Goal: Task Accomplishment & Management: Manage account settings

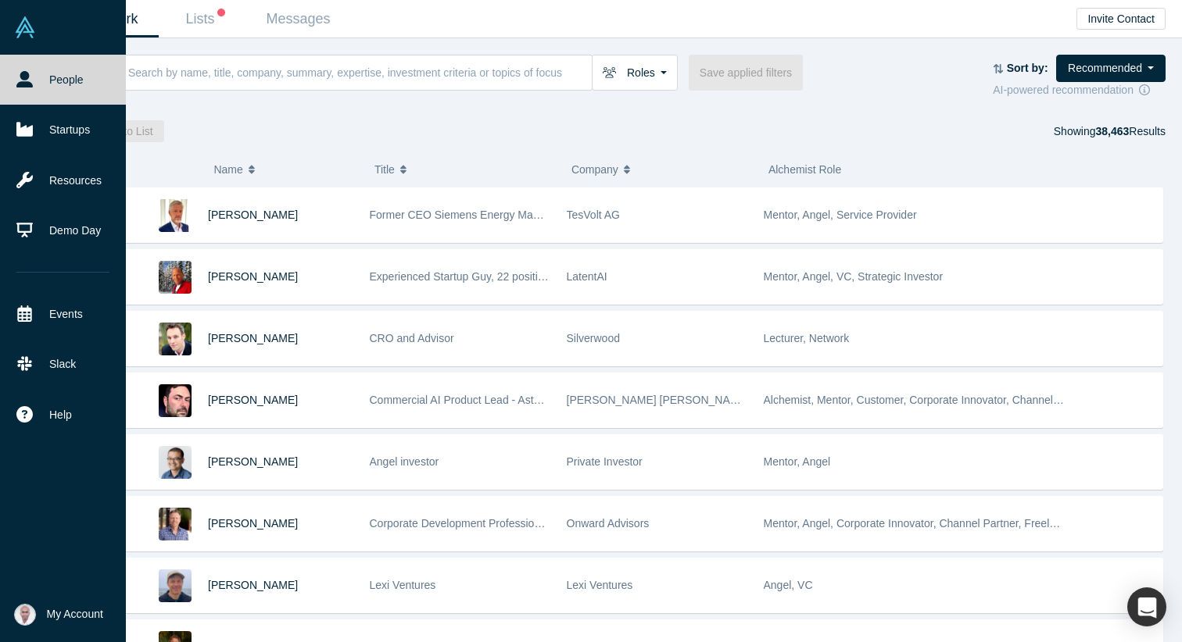
click at [52, 615] on span "My Account" at bounding box center [75, 615] width 56 height 16
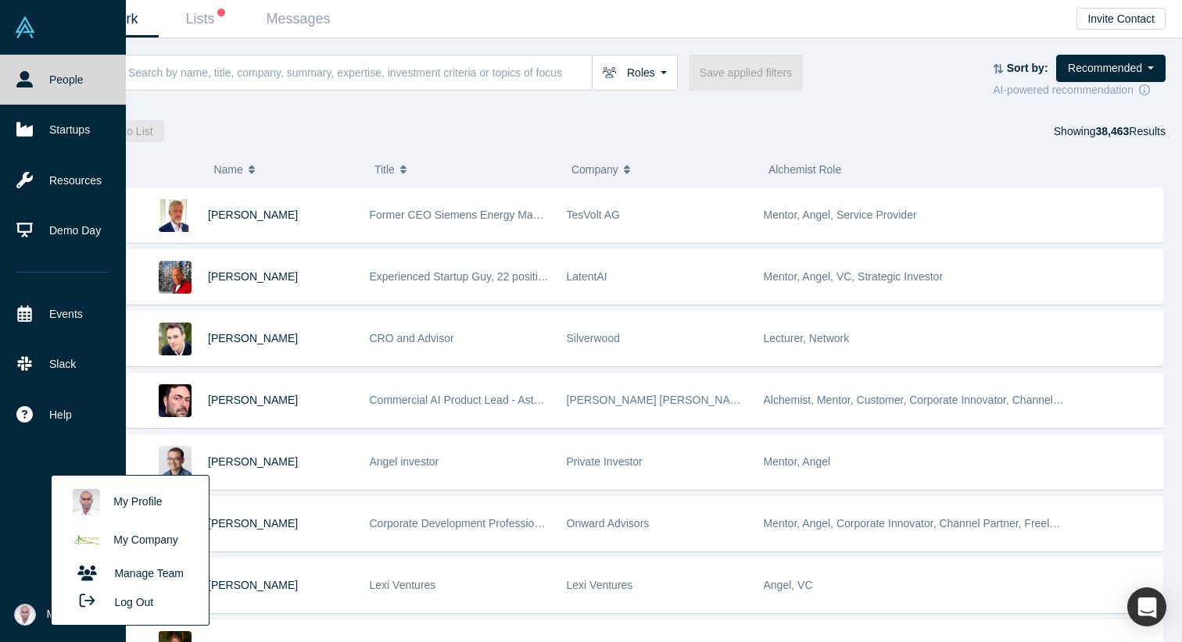
click at [118, 602] on button "Log Out" at bounding box center [112, 602] width 94 height 29
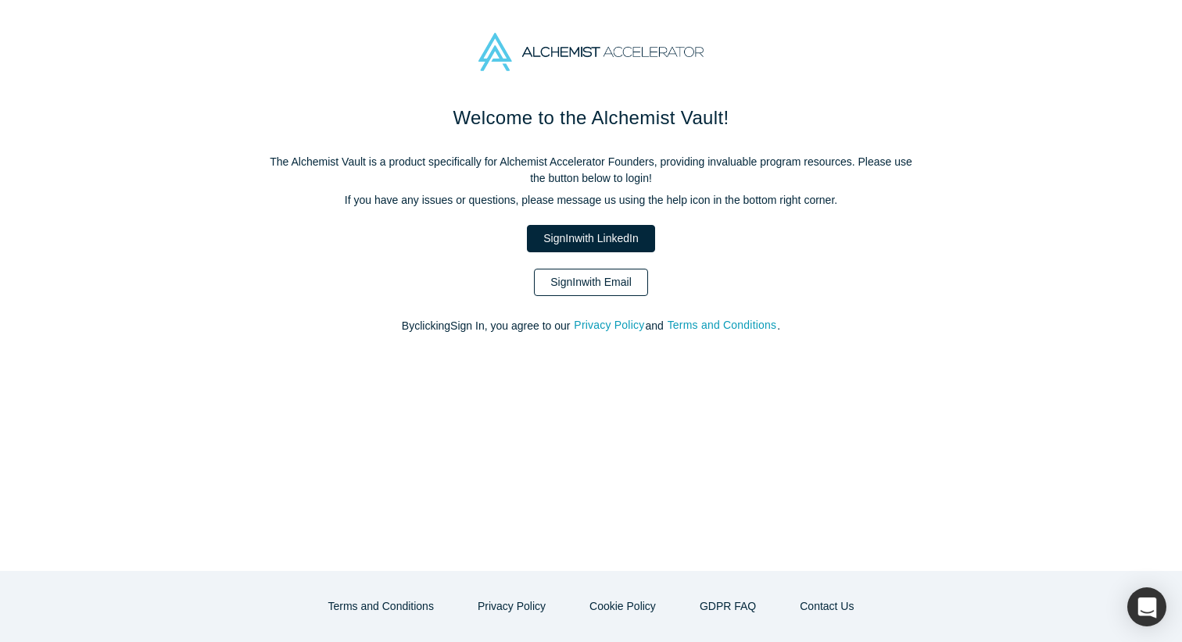
click at [564, 281] on link "Sign In with Email" at bounding box center [591, 282] width 114 height 27
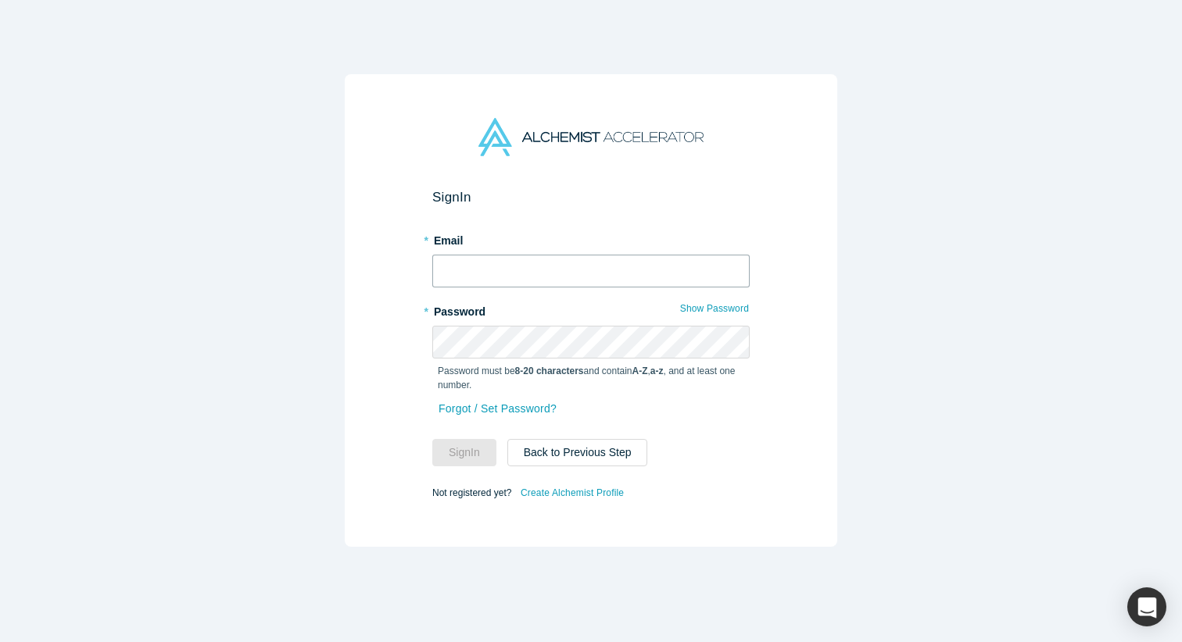
click at [563, 273] on input "text" at bounding box center [590, 271] width 317 height 33
type input "[EMAIL_ADDRESS][DOMAIN_NAME]"
click at [432, 439] on button "Sign In" at bounding box center [464, 452] width 64 height 27
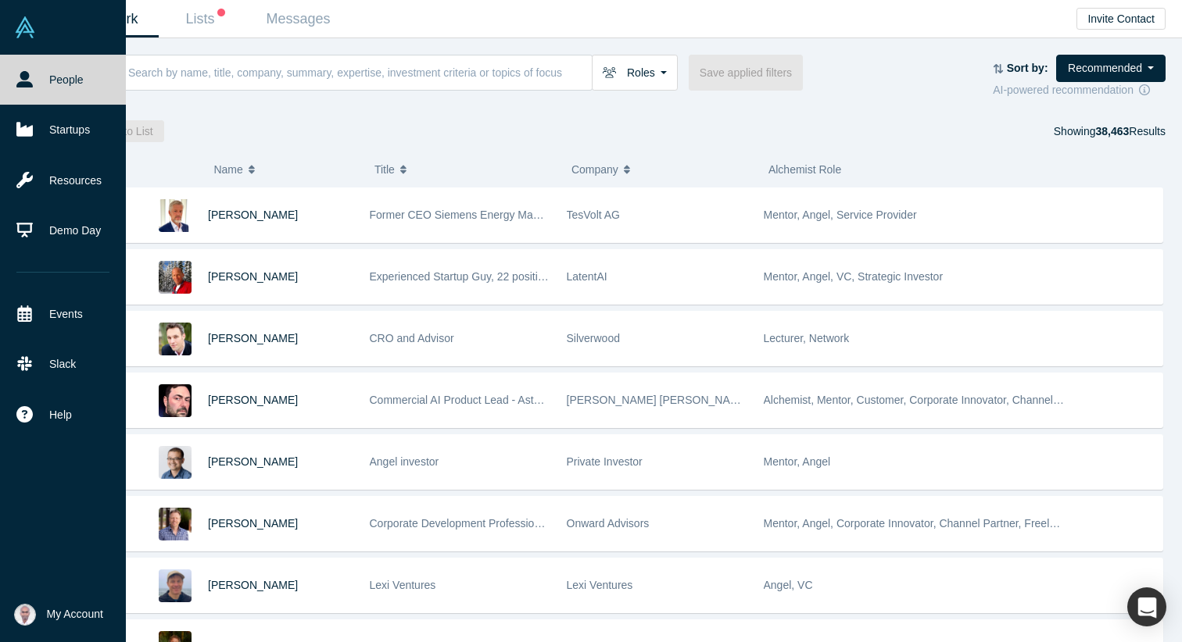
click at [52, 615] on span "My Account" at bounding box center [75, 615] width 56 height 16
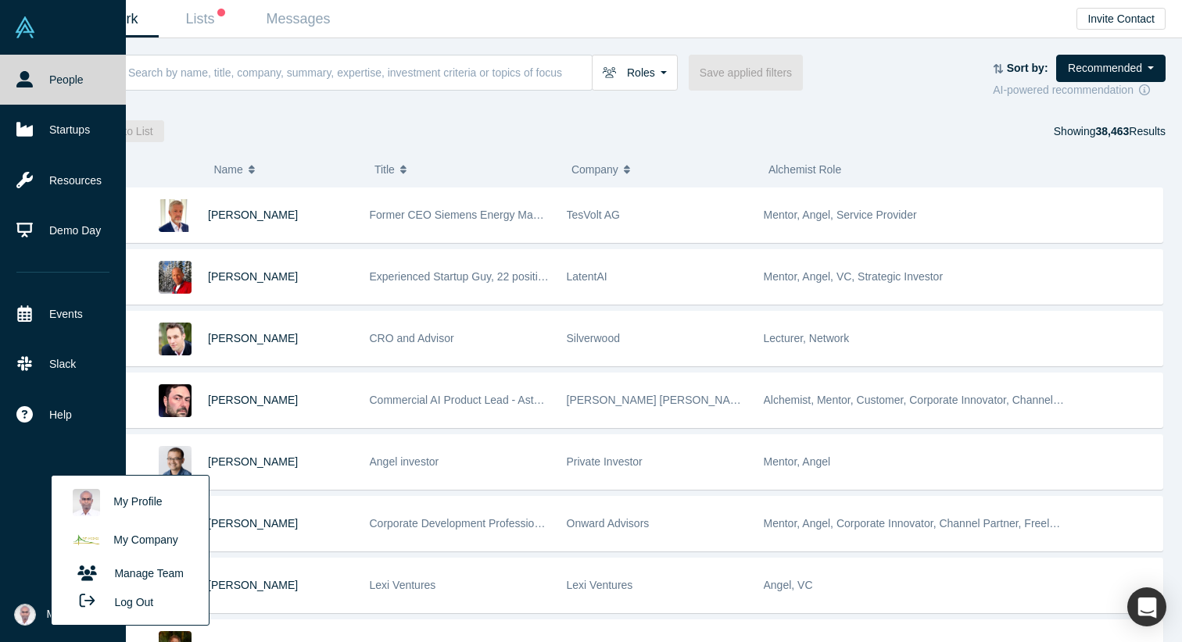
click at [135, 539] on link "My Company" at bounding box center [130, 541] width 130 height 38
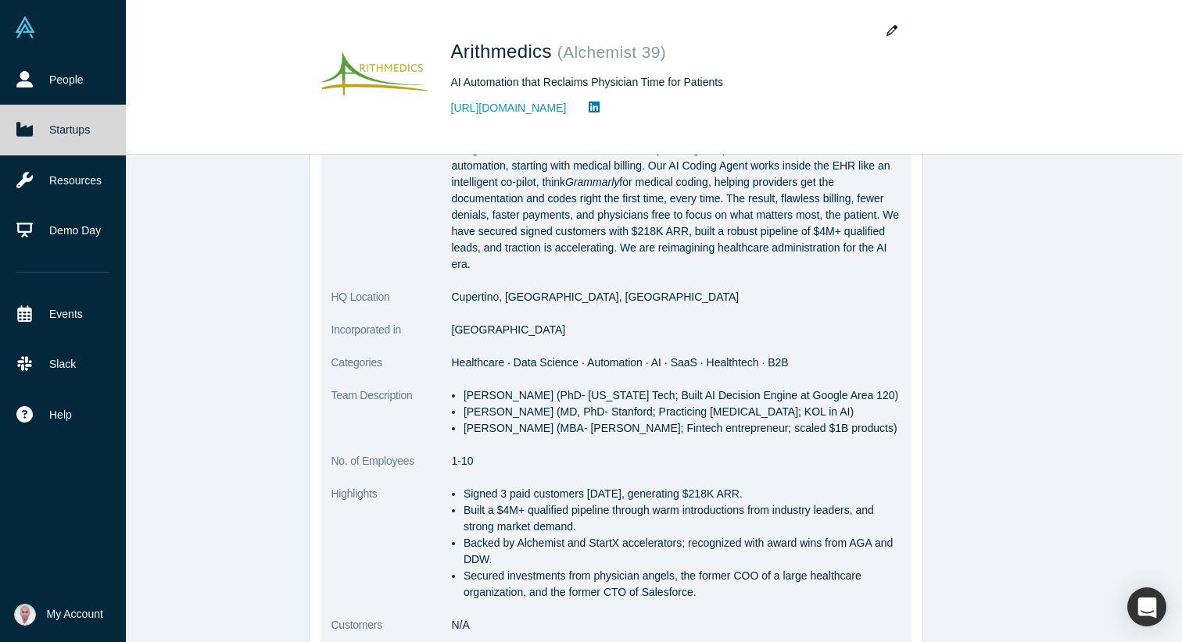
scroll to position [262, 0]
